Goal: Find specific page/section: Find specific page/section

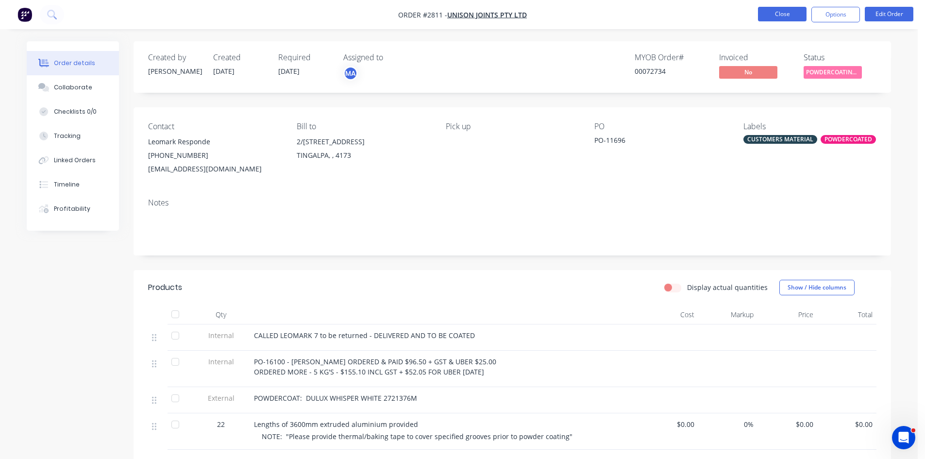
click at [778, 17] on button "Close" at bounding box center [782, 14] width 49 height 15
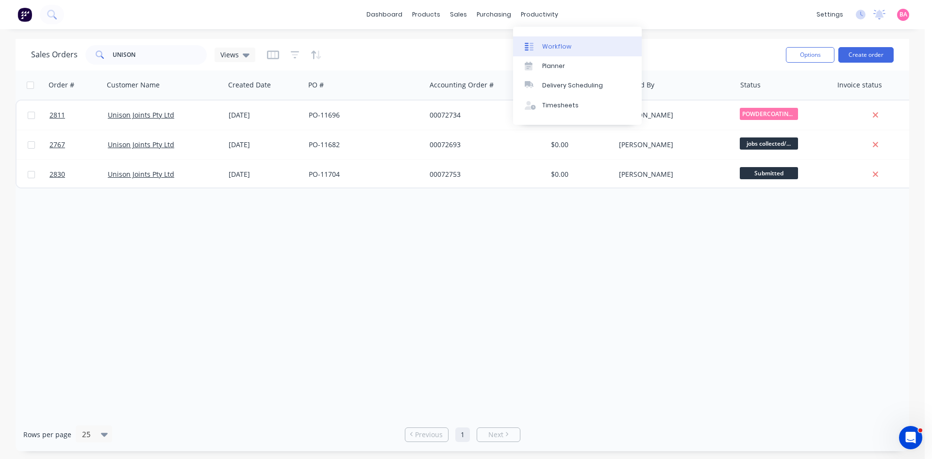
click at [536, 40] on link "Workflow" at bounding box center [577, 45] width 129 height 19
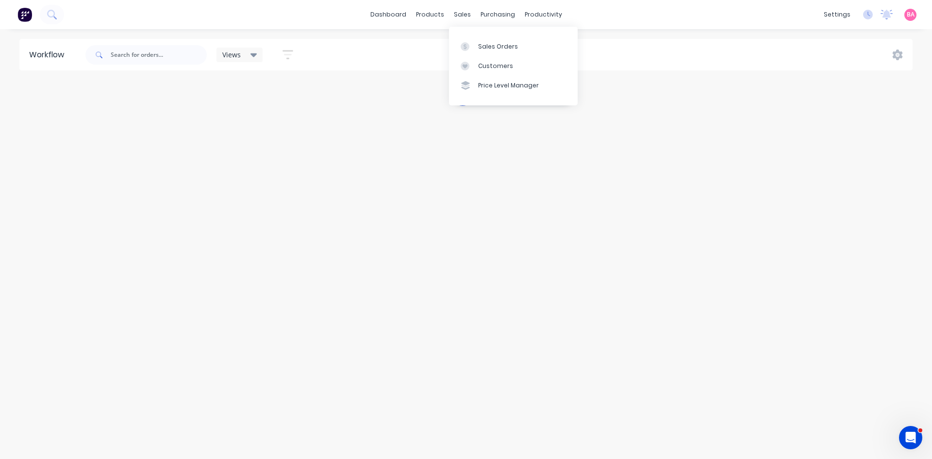
click at [426, 51] on div "Views Save new view None (Default) edit Show/Hide statuses Show line item cards…" at bounding box center [498, 54] width 830 height 29
click at [398, 19] on link "dashboard" at bounding box center [389, 14] width 46 height 15
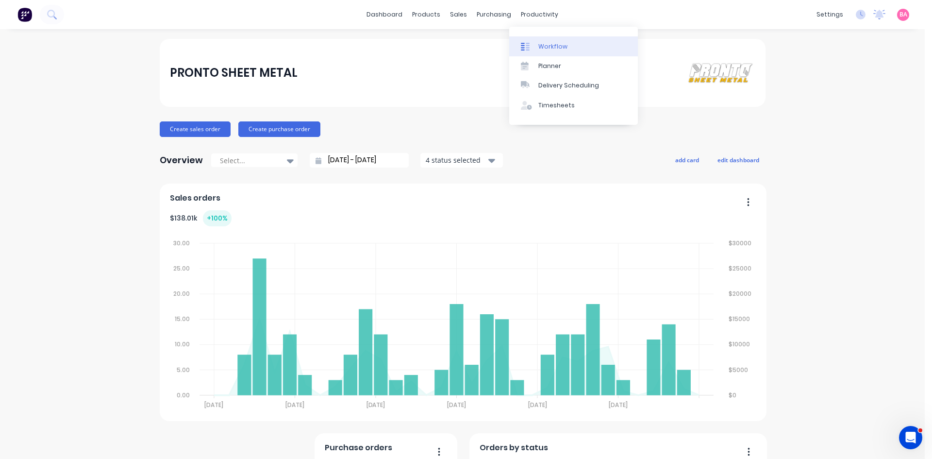
click at [554, 43] on div "Workflow" at bounding box center [552, 46] width 29 height 9
